Goal: Task Accomplishment & Management: Use online tool/utility

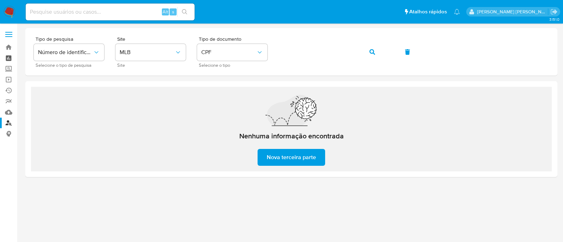
click at [8, 59] on link "Painel" at bounding box center [42, 58] width 84 height 11
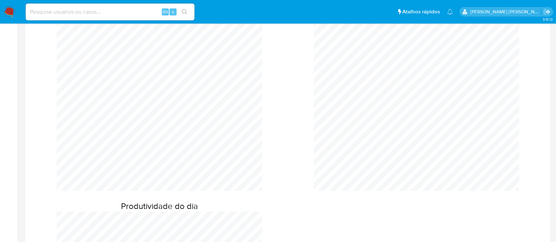
scroll to position [308, 0]
click at [81, 13] on input at bounding box center [110, 11] width 169 height 9
paste input "HbUWU9w8IP7glfsFKUctE3zt"
type input "HbUWU9w8IP7glfsFKUctE3zt"
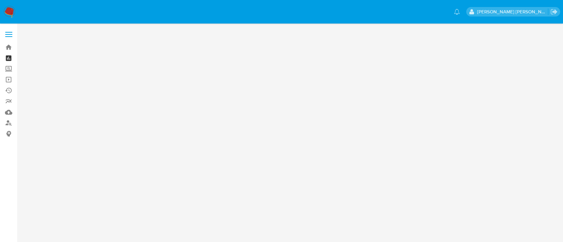
click at [8, 57] on link "Painel" at bounding box center [42, 58] width 84 height 11
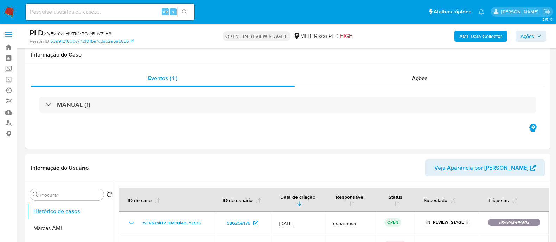
select select "10"
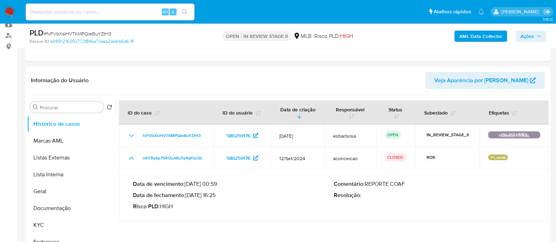
click at [92, 34] on span "# fvFVbXslHVTKMPQieBuYZtH3" at bounding box center [78, 33] width 68 height 7
copy span "fvFVbXslHVTKMPQieBuYZtH3"
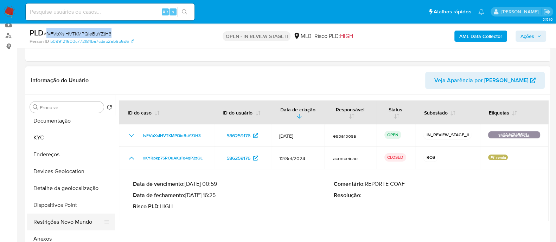
click at [56, 224] on button "Restrições Novo Mundo" at bounding box center [68, 222] width 82 height 17
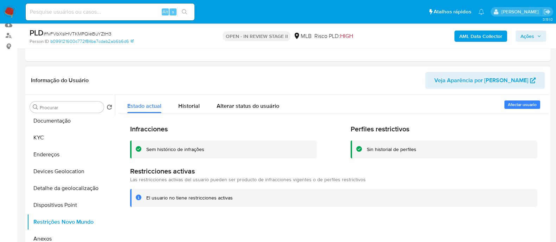
click at [178, 151] on div "Sem histórico de infrações" at bounding box center [175, 149] width 58 height 7
click at [178, 152] on div "Sem histórico de infrações" at bounding box center [175, 149] width 58 height 7
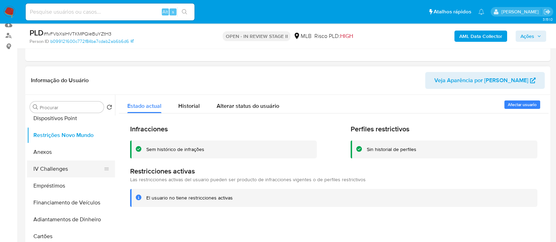
scroll to position [176, 0]
click at [47, 150] on button "Anexos" at bounding box center [68, 151] width 82 height 17
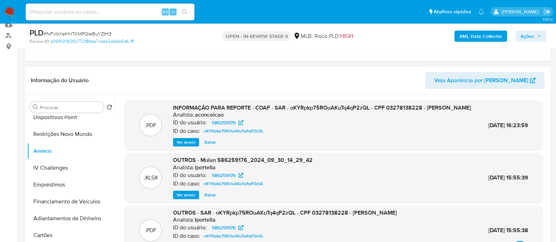
click at [322, 78] on header "Informação do Usuário Veja Aparência por Pessoa" at bounding box center [288, 80] width 514 height 17
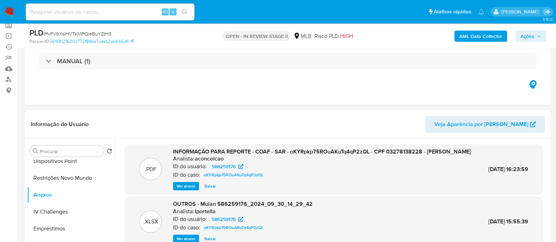
click at [472, 36] on b "AML Data Collector" at bounding box center [481, 36] width 43 height 11
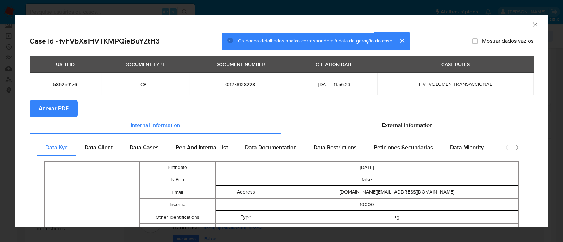
click at [63, 113] on span "Anexar PDF" at bounding box center [54, 108] width 30 height 15
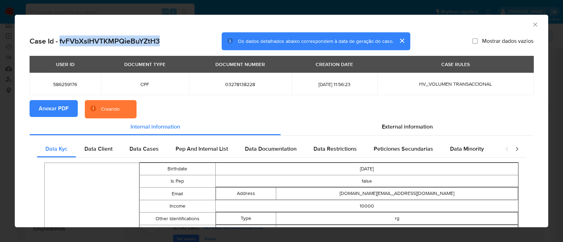
drag, startPoint x: 162, startPoint y: 39, endPoint x: 60, endPoint y: 40, distance: 101.7
click at [60, 40] on div "Case Id - fvFVbXslHVTKMPQieBuYZtH3 Os dados detalhados abaixo correspondem à da…" at bounding box center [282, 41] width 504 height 18
copy h2 "fvFVbXslHVTKMPQieBuYZtH3"
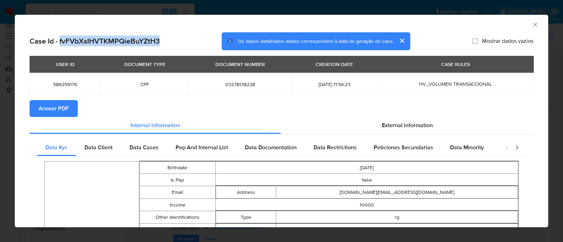
click at [532, 22] on icon "Fechar a janela" at bounding box center [535, 24] width 7 height 7
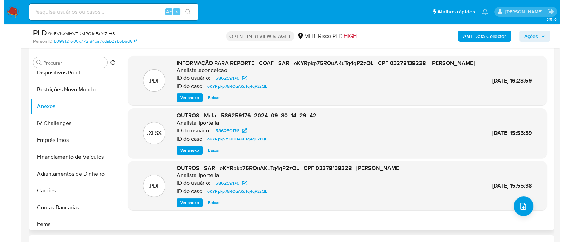
scroll to position [176, 0]
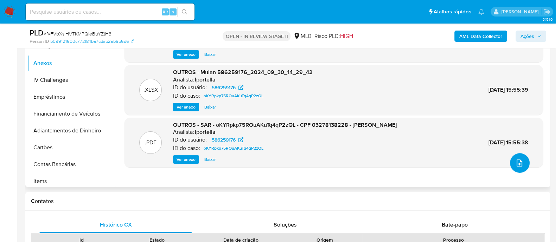
click at [519, 159] on icon "upload-file" at bounding box center [520, 163] width 8 height 8
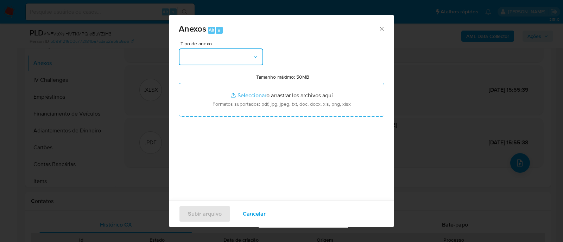
click at [218, 54] on button "button" at bounding box center [221, 57] width 84 height 17
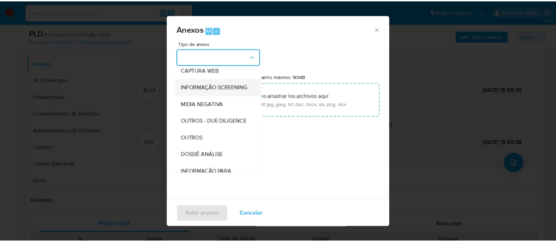
scroll to position [88, 0]
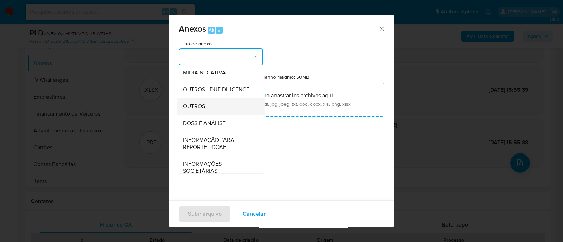
click at [199, 110] on span "OUTROS" at bounding box center [194, 106] width 22 height 7
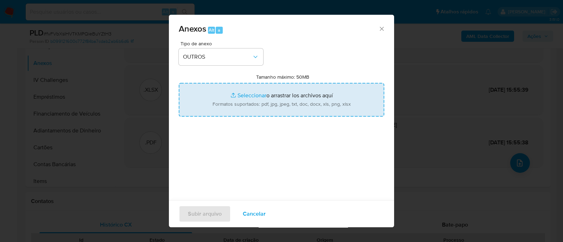
click at [247, 97] on input "Tamanho máximo: 50MB Seleccionar archivos" at bounding box center [282, 100] width 206 height 34
type input "C:\fakepath\Mulan 586259176_2025_08_11_12_56_22.xlsx"
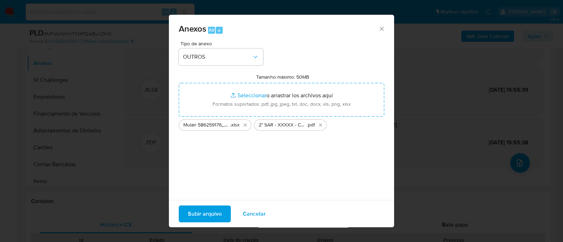
click at [210, 215] on span "Subir arquivo" at bounding box center [205, 214] width 34 height 15
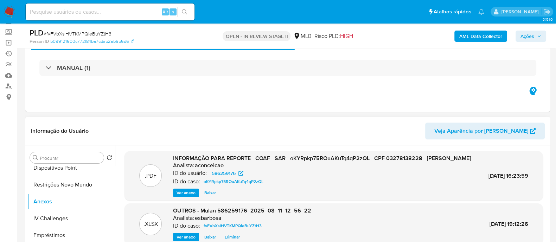
scroll to position [0, 0]
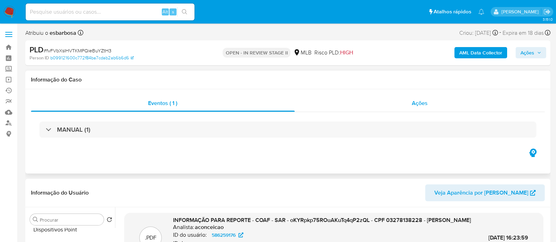
click at [341, 102] on div "Ações" at bounding box center [420, 103] width 251 height 17
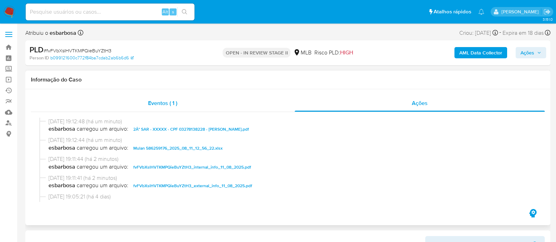
click at [240, 104] on div "Eventos ( 1 )" at bounding box center [163, 103] width 264 height 17
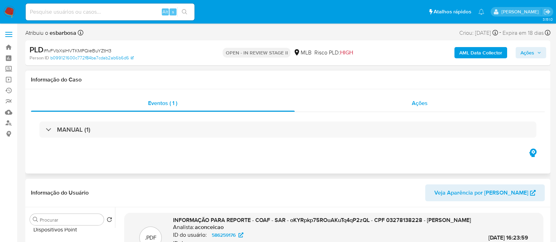
click at [343, 102] on div "Ações" at bounding box center [420, 103] width 251 height 17
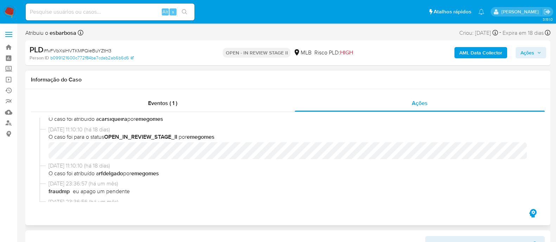
scroll to position [220, 0]
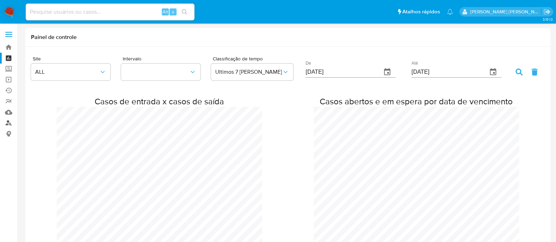
click at [9, 120] on link "Localizador de pessoas" at bounding box center [42, 123] width 84 height 11
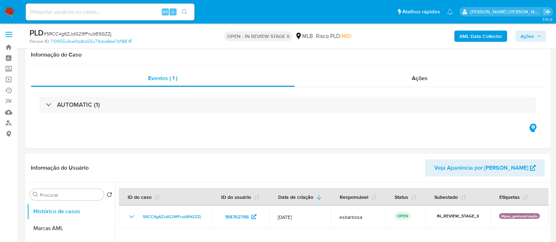
scroll to position [748, 0]
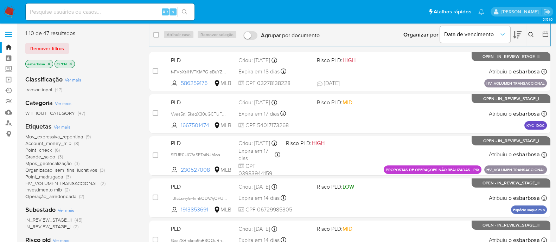
click at [9, 11] on img at bounding box center [10, 12] width 12 height 12
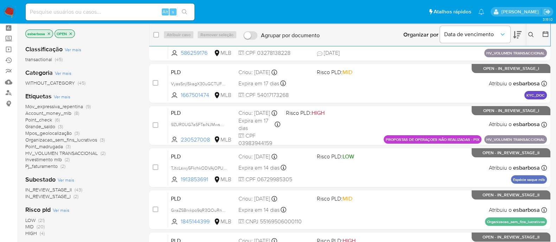
scroll to position [44, 0]
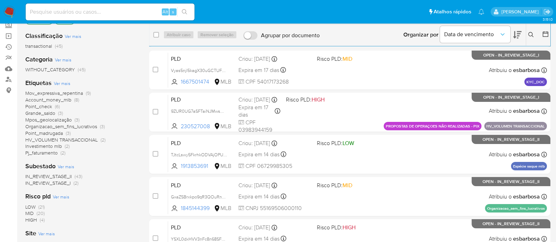
click at [43, 133] on span "Point_madrugada" at bounding box center [44, 133] width 38 height 7
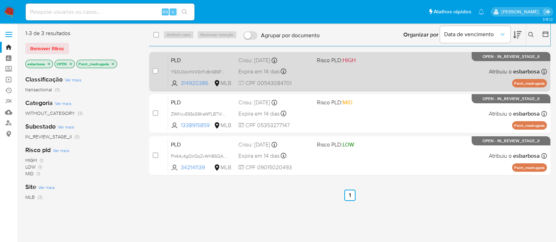
click at [377, 80] on div "PLD YSXL0dxHVV3nFc8n68SFOkjt 314920386 MLB Risco PLD: HIGH Criou: 12/07/2025 Cr…" at bounding box center [357, 72] width 379 height 36
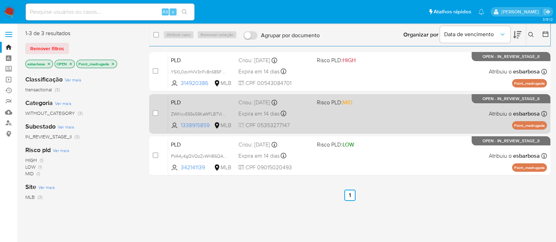
click at [366, 110] on div "PLD ZWKlcxE65sS9KaWFLBTVitW1 1338915859 MLB Risco PLD: MID Criou: 12/07/2025 Cr…" at bounding box center [357, 114] width 379 height 36
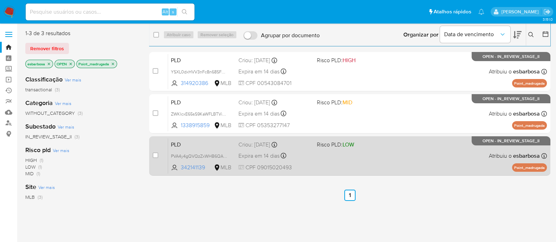
click at [377, 162] on div "PLD PVA4y4gQVQzZxWHB6QACWLDu 342141139 MLB Risco PLD: LOW Criou: 12/07/2025 Cri…" at bounding box center [357, 156] width 379 height 36
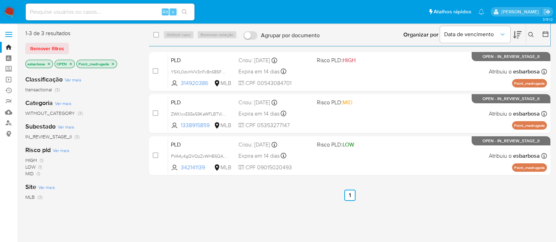
click at [7, 13] on img at bounding box center [10, 12] width 12 height 12
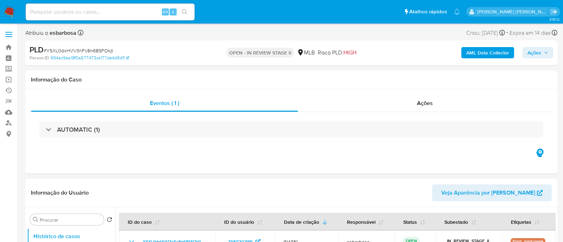
select select "10"
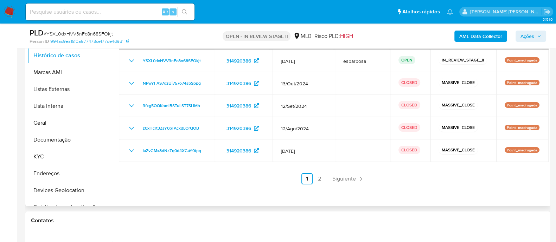
scroll to position [176, 0]
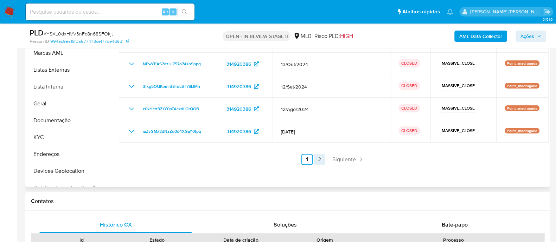
click at [319, 161] on link "2" at bounding box center [319, 159] width 11 height 11
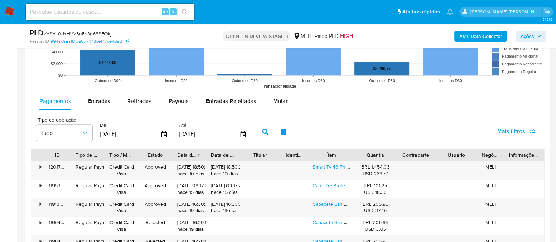
scroll to position [703, 0]
click at [279, 97] on span "Mulan" at bounding box center [280, 101] width 15 height 8
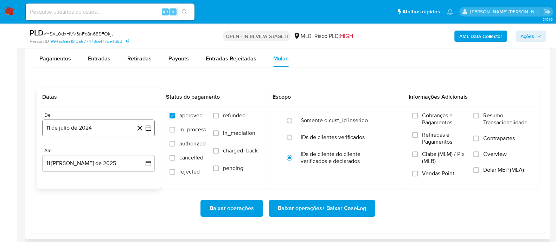
scroll to position [748, 0]
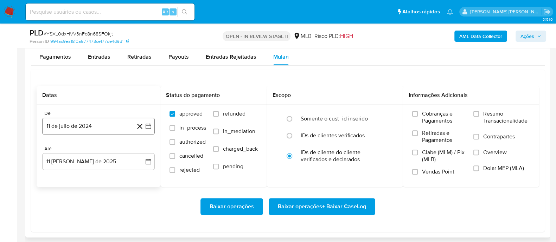
click at [101, 126] on button "11 de julio de 2024" at bounding box center [98, 126] width 113 height 17
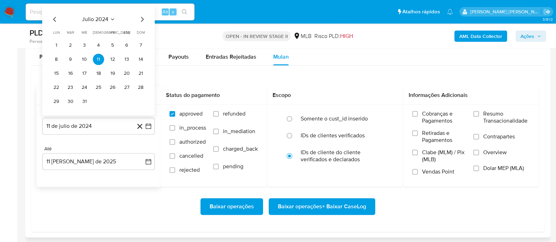
click at [100, 19] on span "julio 2024" at bounding box center [95, 19] width 26 height 7
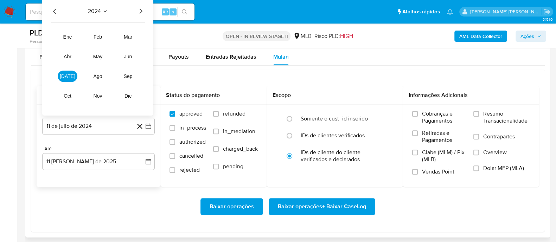
click at [139, 10] on icon "Año siguiente" at bounding box center [141, 11] width 8 height 8
click at [130, 54] on span "jun" at bounding box center [128, 57] width 8 height 6
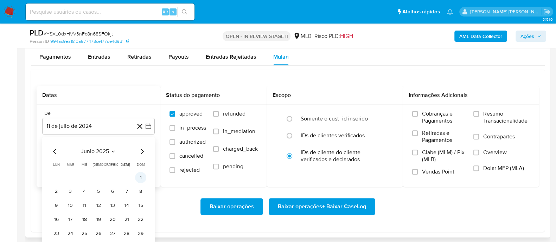
click at [139, 177] on button "1" at bounding box center [140, 177] width 11 height 11
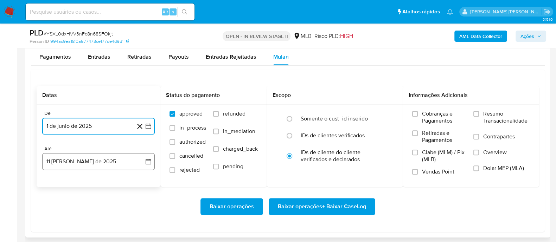
click at [119, 157] on button "11 [PERSON_NAME] de 2025" at bounding box center [98, 161] width 113 height 17
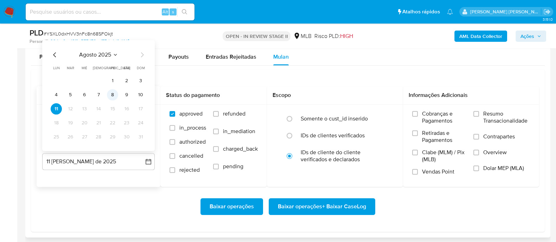
click at [117, 95] on button "8" at bounding box center [112, 94] width 11 height 11
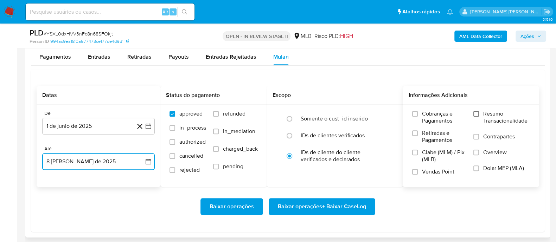
click at [476, 113] on input "Resumo Transacionalidade" at bounding box center [477, 114] width 6 height 6
drag, startPoint x: 476, startPoint y: 136, endPoint x: 468, endPoint y: 137, distance: 8.2
click at [475, 136] on input "Contrapartes" at bounding box center [477, 137] width 6 height 6
click at [419, 170] on label "Vendas Point" at bounding box center [439, 175] width 54 height 12
click at [418, 170] on input "Vendas Point" at bounding box center [415, 172] width 6 height 6
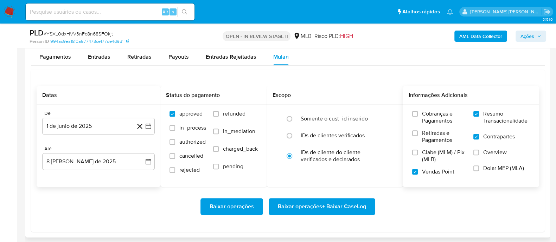
click at [330, 202] on span "Baixar operações + Baixar CaseLog" at bounding box center [322, 206] width 88 height 15
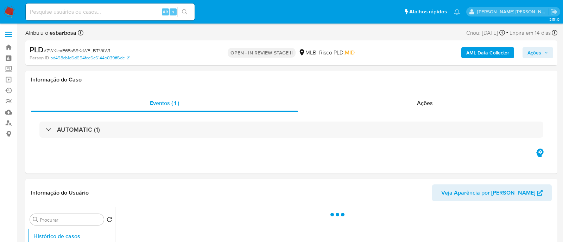
select select "10"
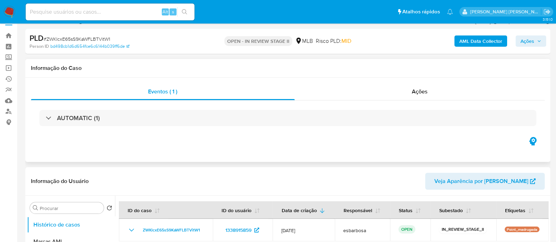
scroll to position [44, 0]
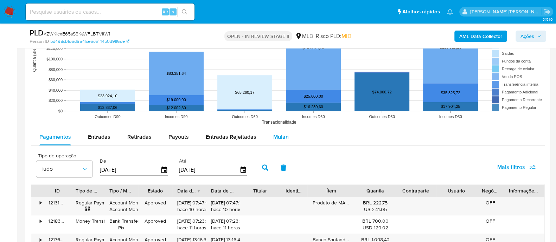
click at [277, 138] on span "Mulan" at bounding box center [280, 137] width 15 height 8
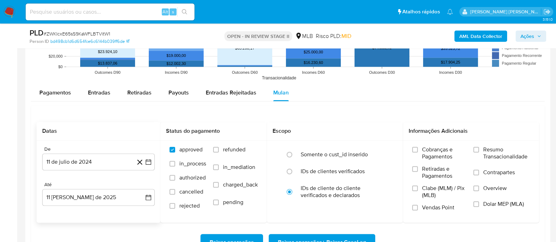
scroll to position [792, 0]
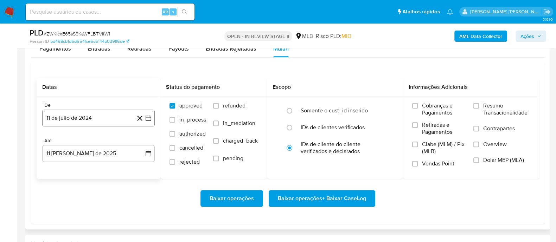
click at [108, 118] on button "11 de julio de 2024" at bounding box center [98, 118] width 113 height 17
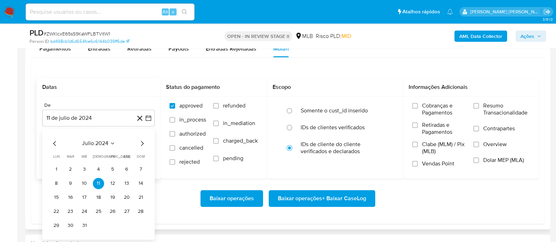
click at [100, 142] on span "julio 2024" at bounding box center [95, 143] width 26 height 7
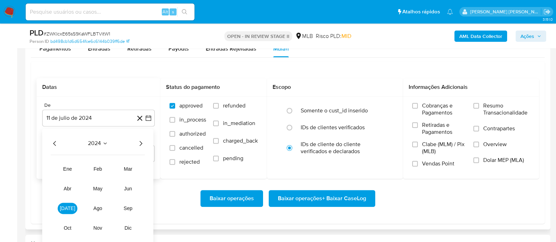
click at [139, 144] on icon "Año siguiente" at bounding box center [141, 143] width 8 height 8
click at [130, 191] on span "jun" at bounding box center [128, 189] width 8 height 6
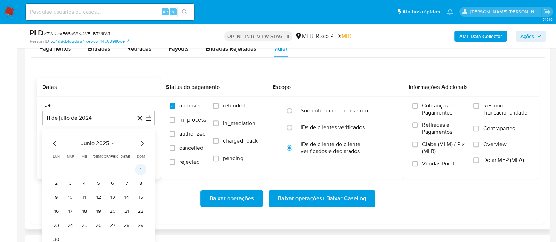
click at [141, 168] on button "1" at bounding box center [140, 169] width 11 height 11
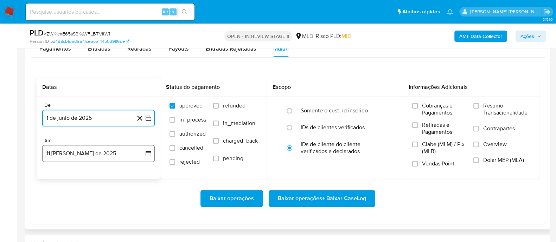
click at [106, 150] on button "11 [PERSON_NAME] de 2025" at bounding box center [98, 153] width 113 height 17
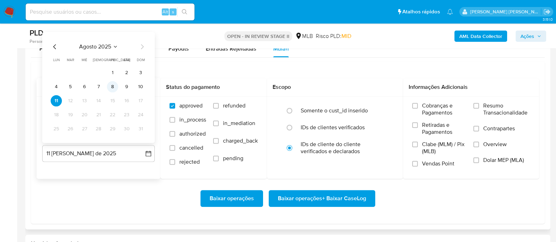
click at [113, 88] on button "8" at bounding box center [112, 86] width 11 height 11
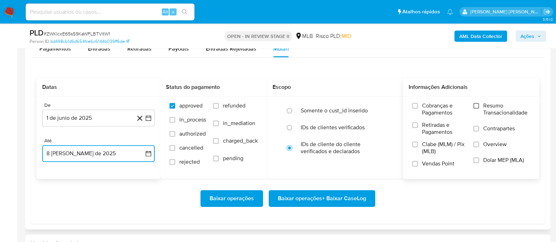
click at [475, 107] on input "Resumo Transacionalidade" at bounding box center [477, 106] width 6 height 6
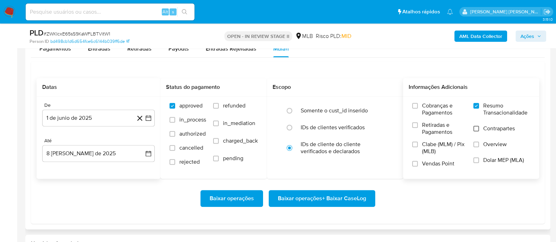
click at [475, 129] on input "Contrapartes" at bounding box center [477, 129] width 6 height 6
click at [416, 163] on input "Vendas Point" at bounding box center [415, 164] width 6 height 6
click at [316, 195] on span "Baixar operações + Baixar CaseLog" at bounding box center [322, 198] width 88 height 15
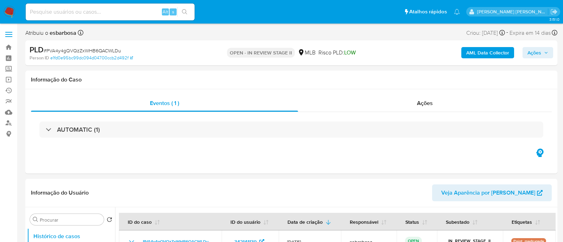
select select "10"
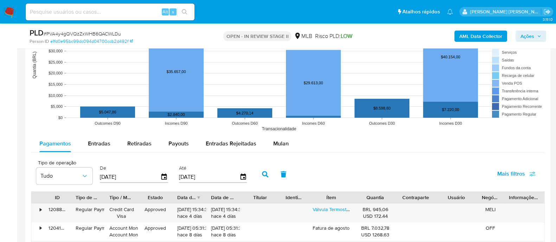
scroll to position [659, 0]
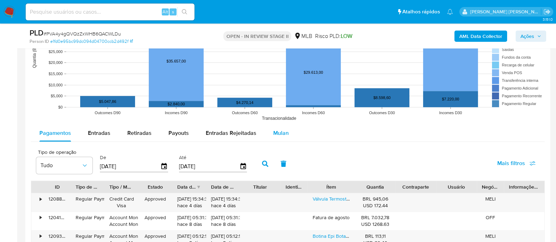
click at [277, 130] on span "Mulan" at bounding box center [280, 133] width 15 height 8
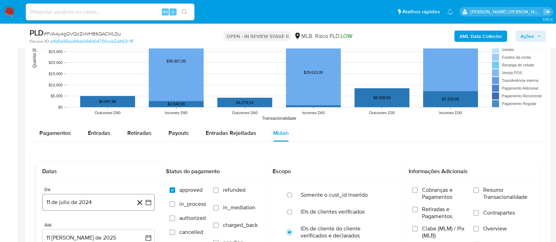
click at [80, 205] on button "11 de julio de 2024" at bounding box center [98, 202] width 113 height 17
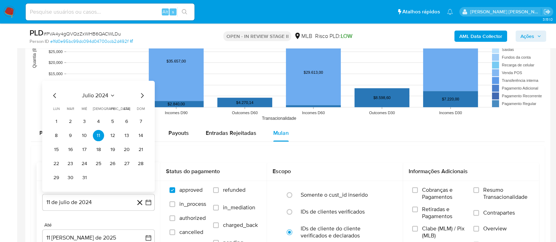
click at [102, 96] on span "julio 2024" at bounding box center [95, 95] width 26 height 7
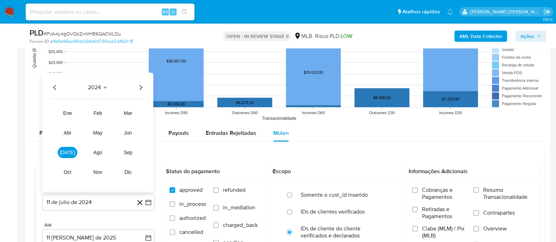
click at [137, 87] on icon "Año siguiente" at bounding box center [141, 87] width 8 height 8
click at [132, 135] on button "jun" at bounding box center [128, 132] width 20 height 11
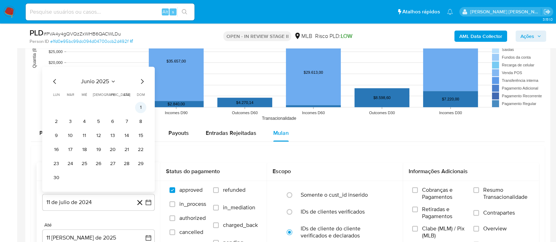
click at [141, 106] on button "1" at bounding box center [140, 107] width 11 height 11
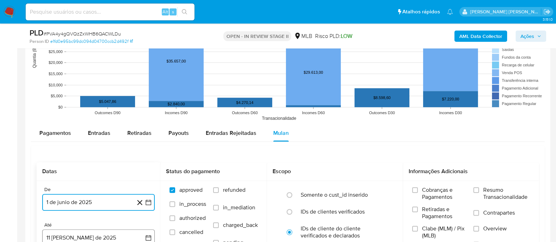
click at [83, 239] on button "11 [PERSON_NAME] de 2025" at bounding box center [98, 238] width 113 height 17
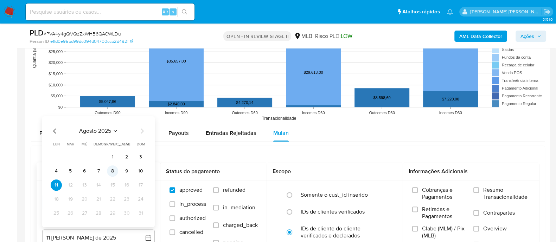
click at [117, 171] on button "8" at bounding box center [112, 171] width 11 height 11
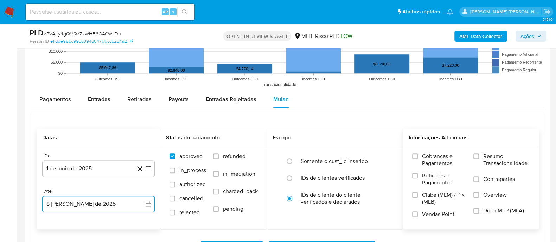
scroll to position [707, 0]
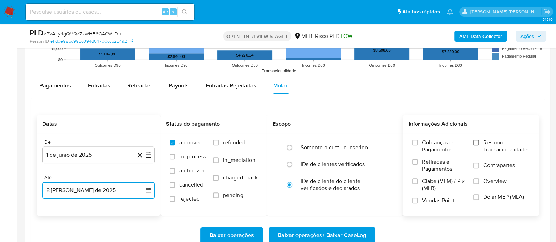
click at [475, 144] on input "Resumo Transacionalidade" at bounding box center [477, 143] width 6 height 6
click at [478, 166] on input "Contrapartes" at bounding box center [477, 166] width 6 height 6
drag, startPoint x: 417, startPoint y: 200, endPoint x: 410, endPoint y: 205, distance: 8.5
click at [417, 200] on input "Vendas Point" at bounding box center [415, 201] width 6 height 6
click at [335, 233] on span "Baixar operações + Baixar CaseLog" at bounding box center [322, 235] width 88 height 15
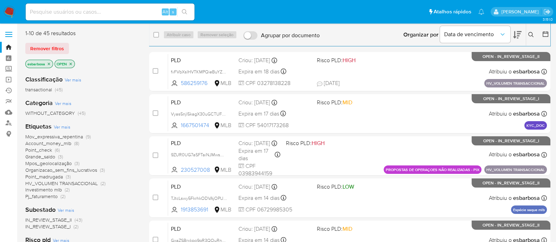
click at [14, 11] on img at bounding box center [10, 12] width 12 height 12
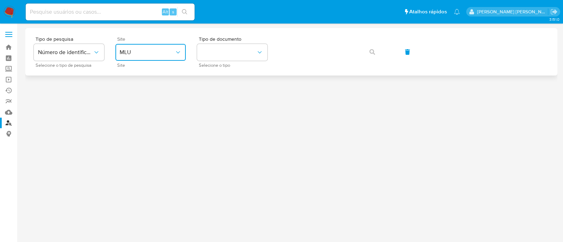
click at [155, 54] on span "MLU" at bounding box center [147, 52] width 55 height 7
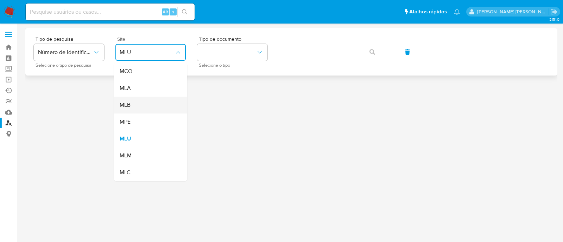
click at [148, 106] on div "MLB" at bounding box center [149, 105] width 58 height 17
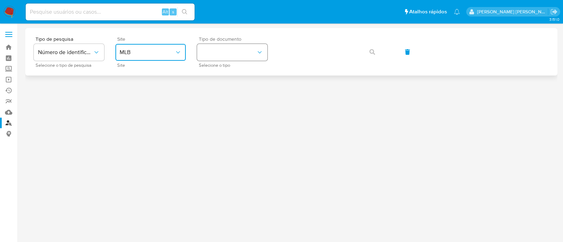
click at [221, 49] on button "identificationType" at bounding box center [232, 52] width 70 height 17
click at [224, 96] on div "CPF CPF" at bounding box center [230, 99] width 58 height 24
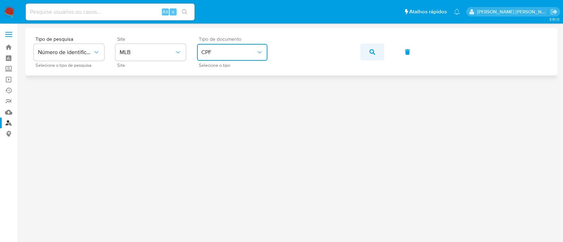
click at [371, 56] on span "button" at bounding box center [373, 51] width 6 height 15
